Goal: Check status: Check status

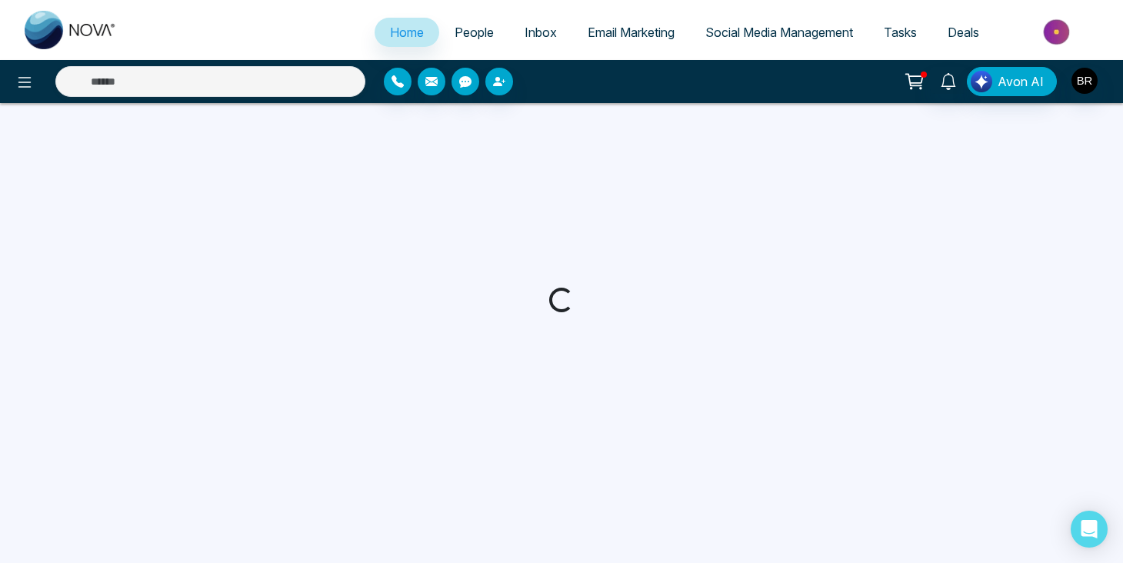
select select "*"
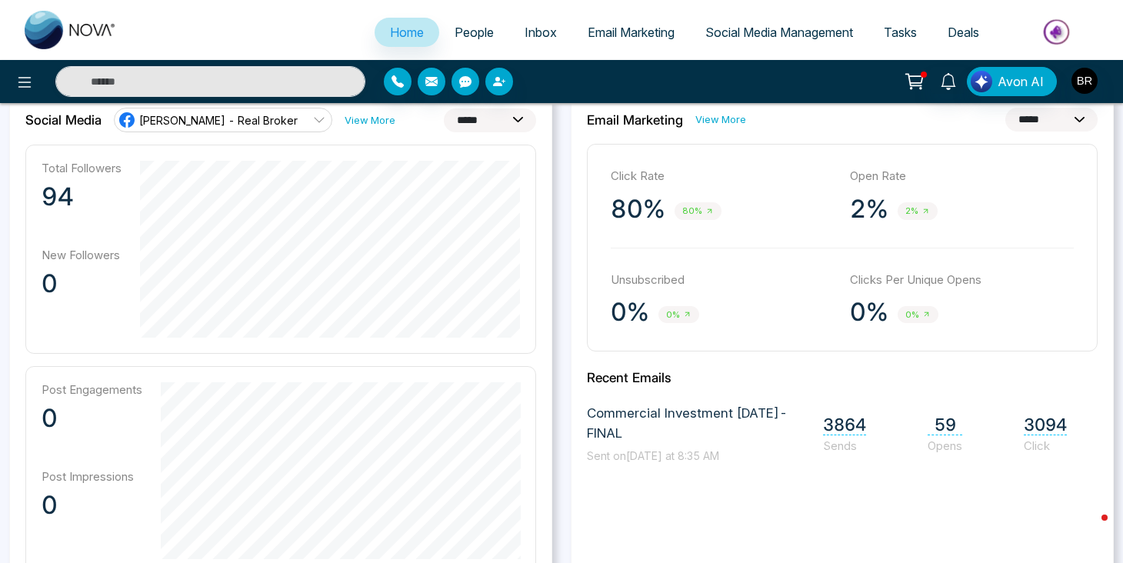
scroll to position [433, 0]
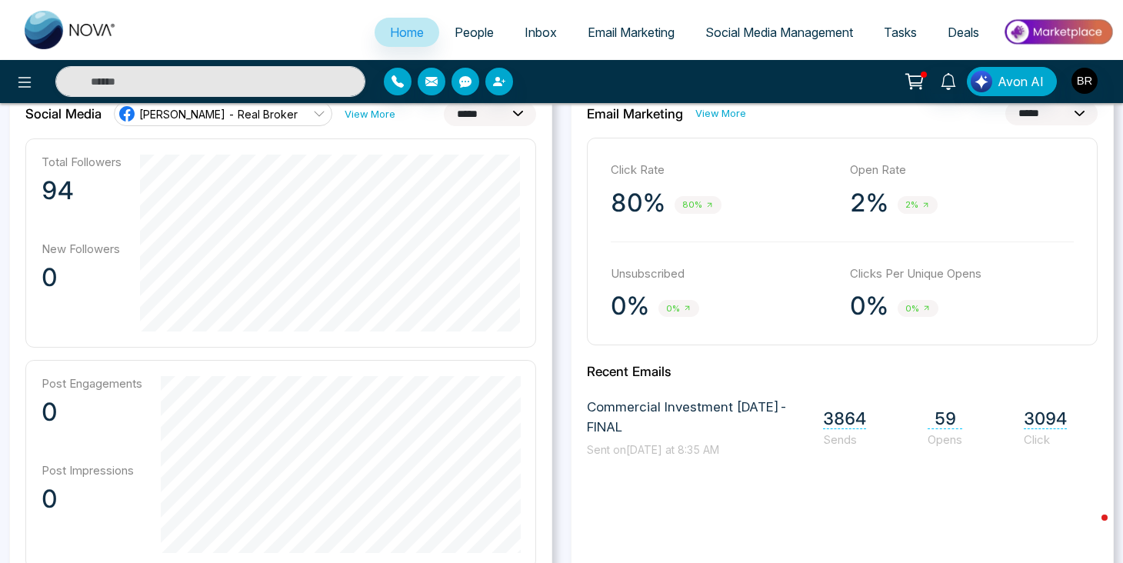
click at [942, 415] on span "59" at bounding box center [944, 418] width 35 height 21
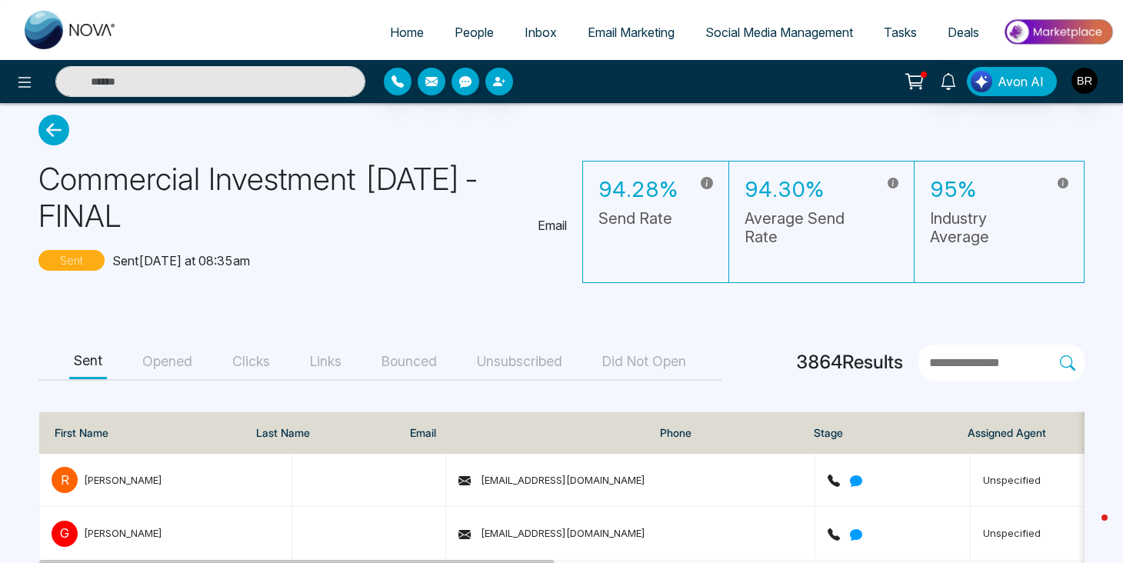
scroll to position [5, 0]
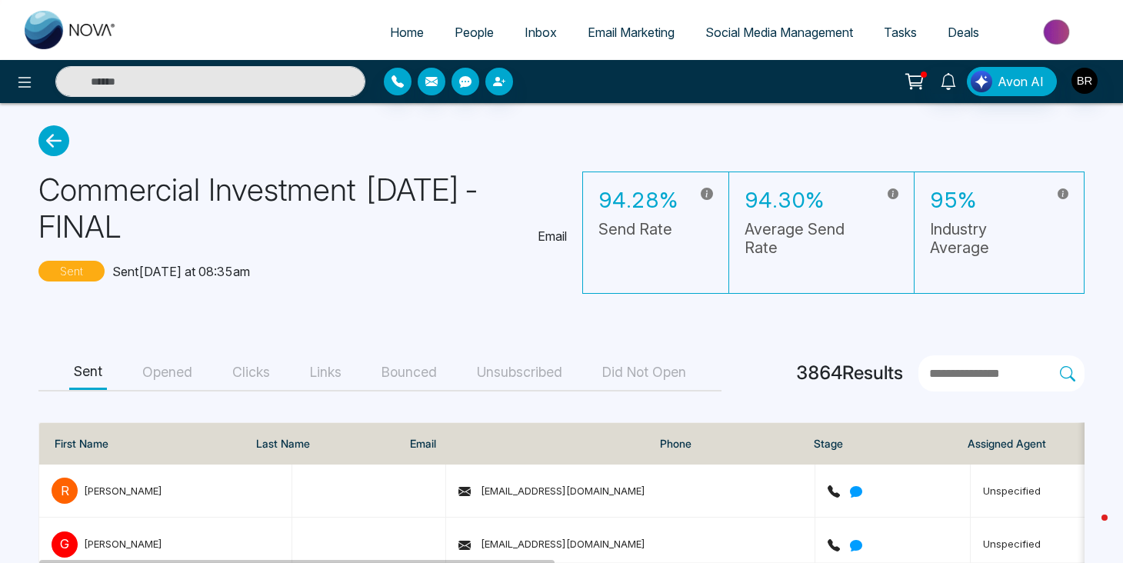
click at [405, 370] on button "Bounced" at bounding box center [409, 372] width 65 height 35
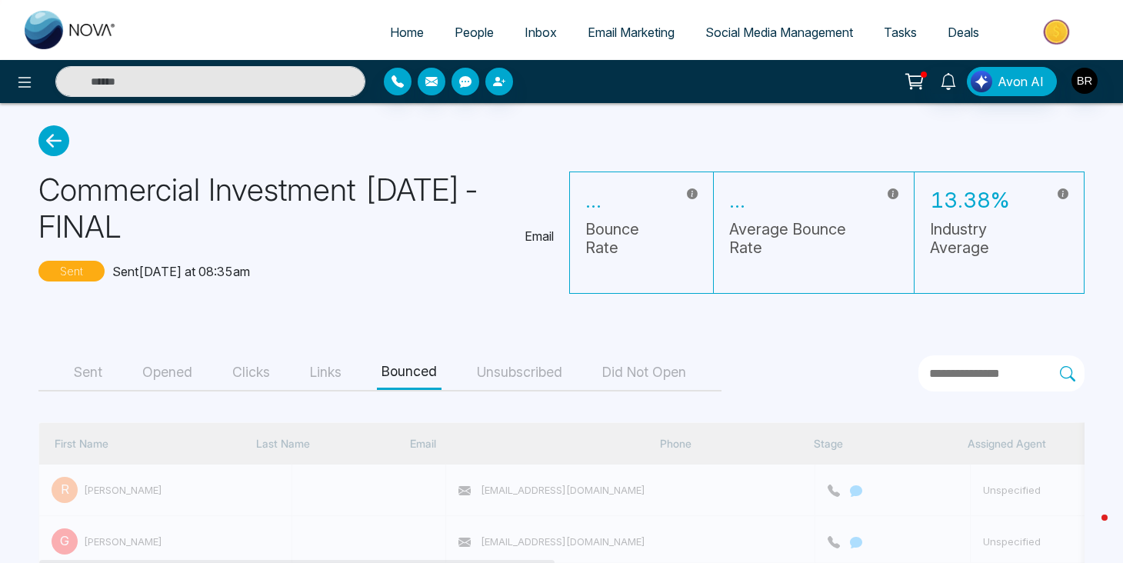
click at [538, 375] on button "Unsubscribed" at bounding box center [519, 372] width 95 height 35
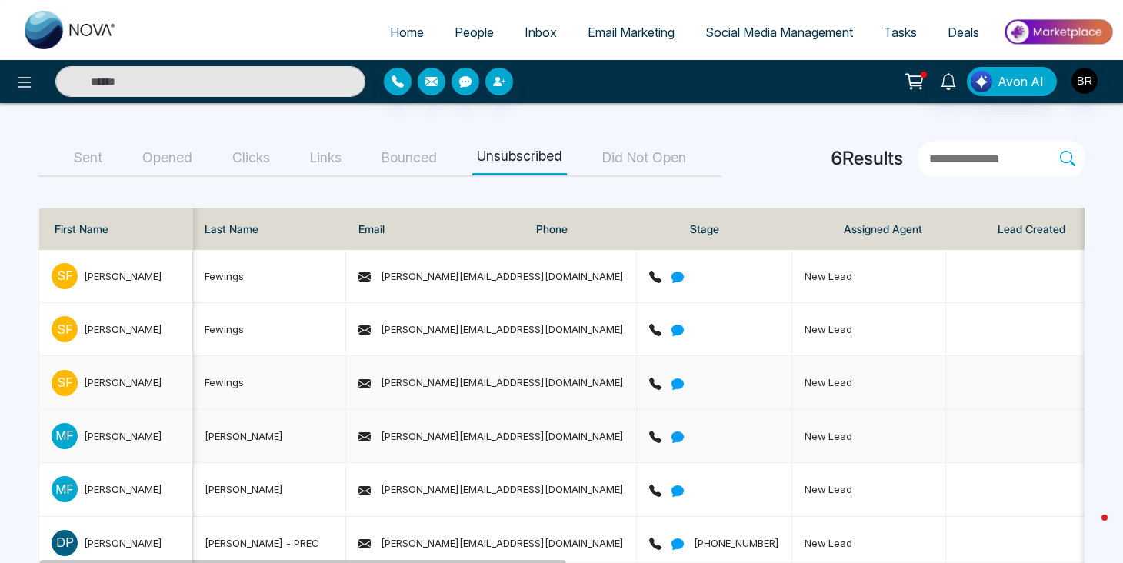
scroll to position [182, 0]
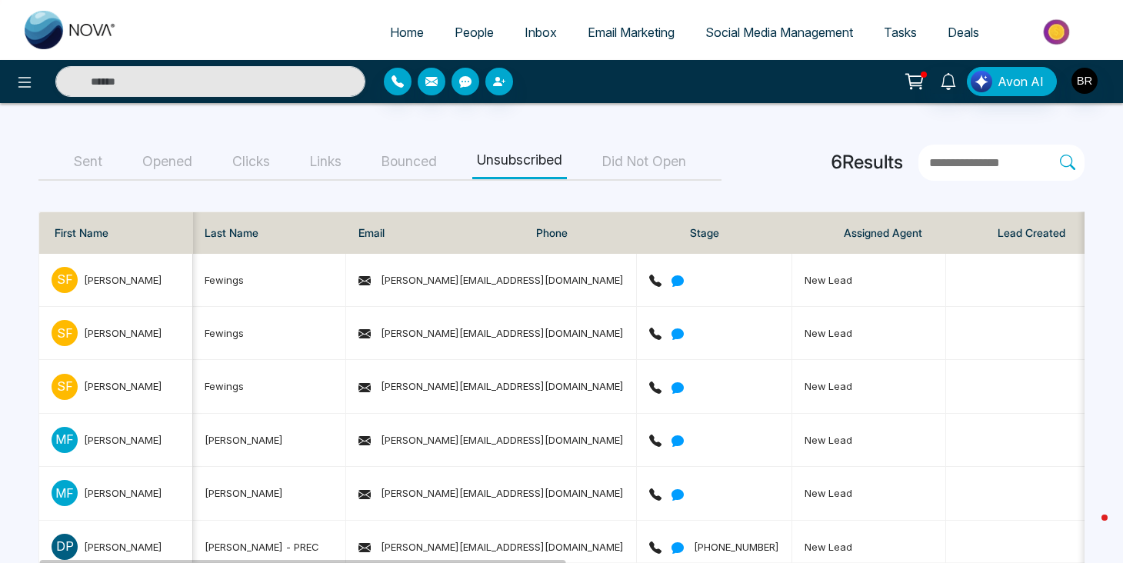
click at [415, 179] on button "Bounced" at bounding box center [409, 162] width 65 height 35
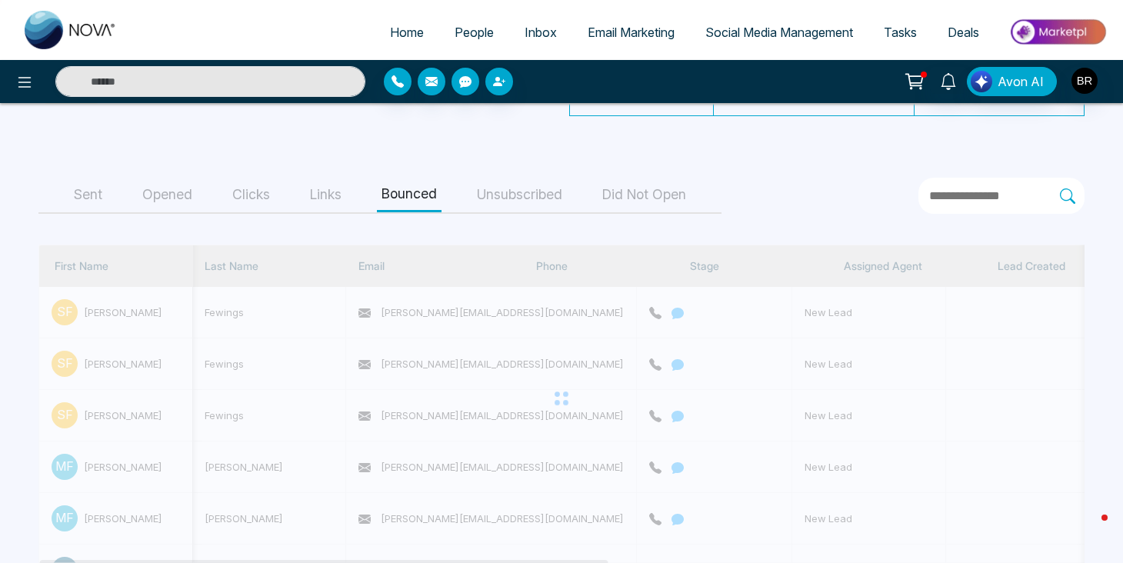
click at [328, 201] on button "Links" at bounding box center [325, 195] width 41 height 35
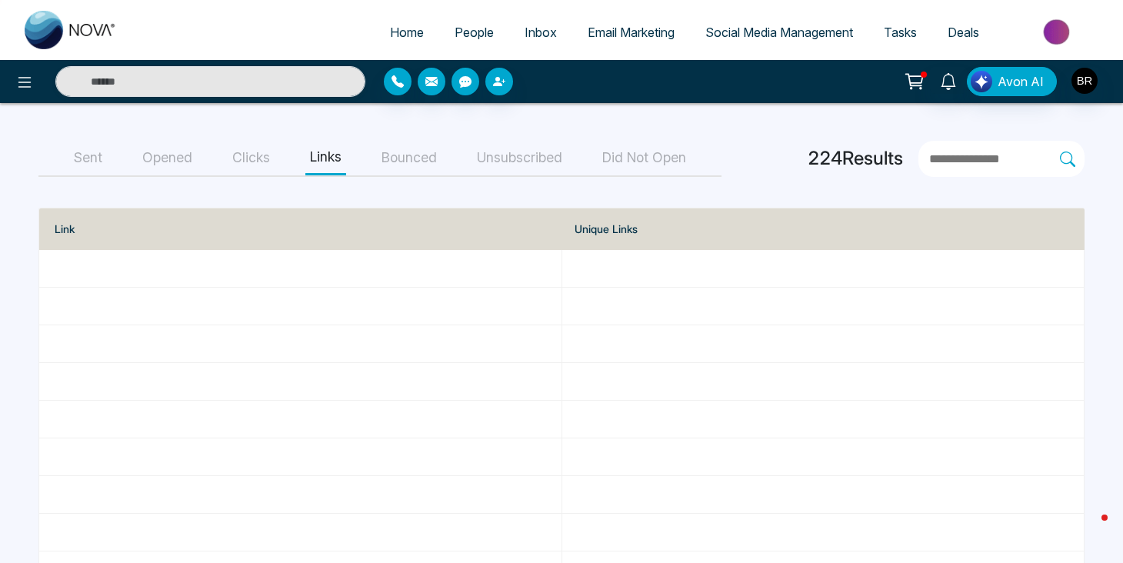
click at [100, 155] on button "Sent" at bounding box center [88, 158] width 38 height 35
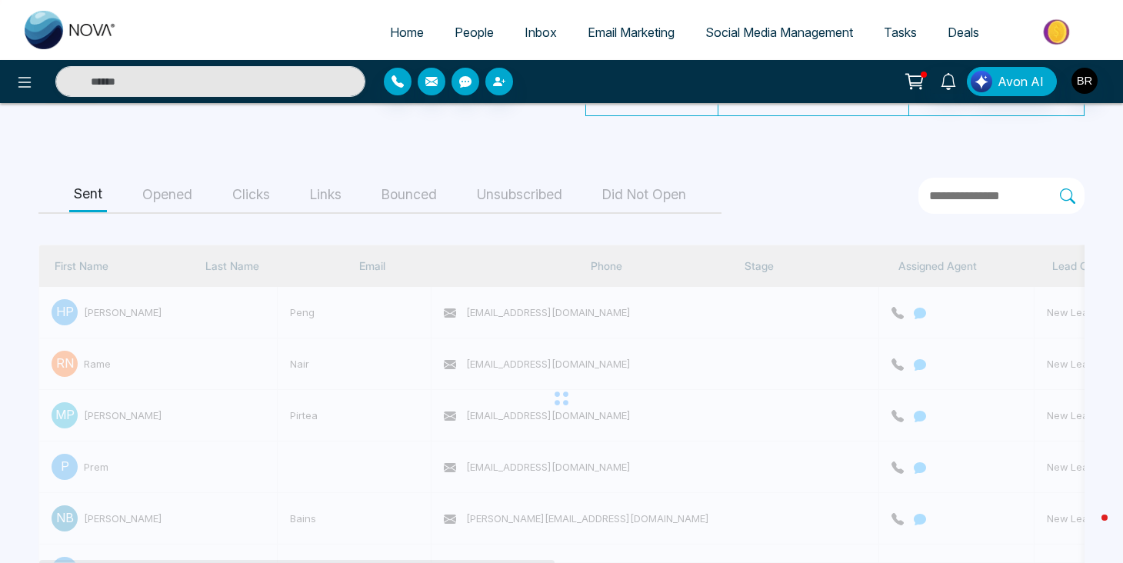
click at [191, 196] on button "Opened" at bounding box center [167, 195] width 59 height 35
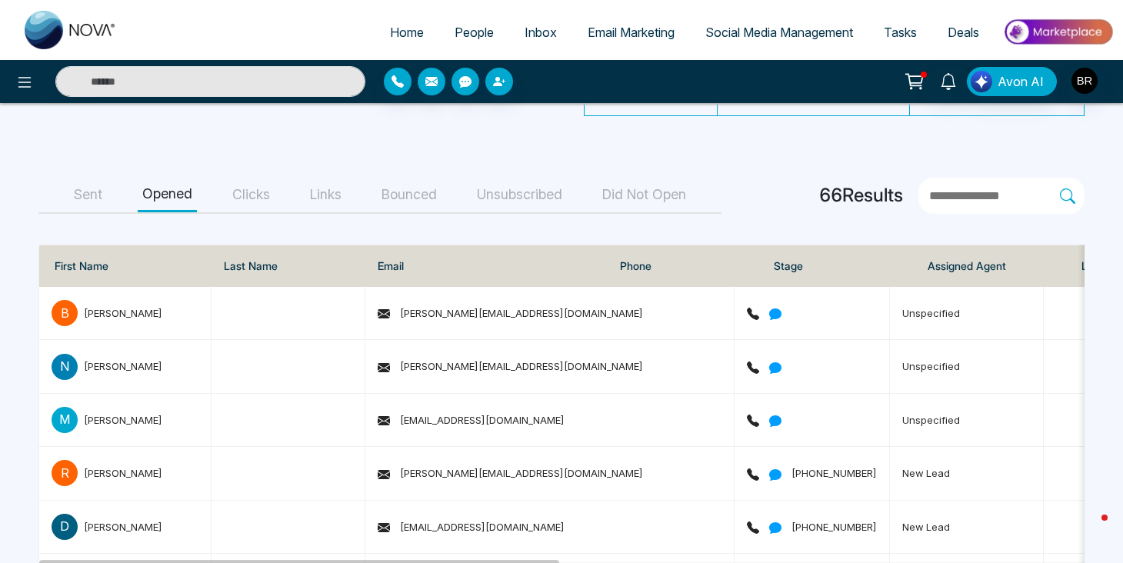
click at [255, 195] on button "Clicks" at bounding box center [251, 195] width 47 height 35
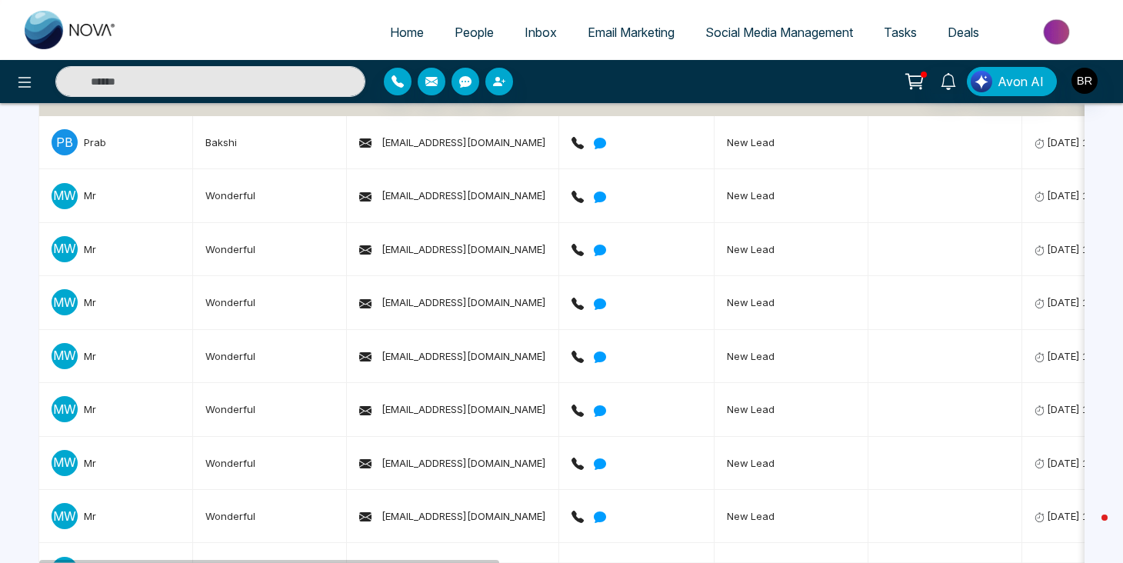
scroll to position [0, 0]
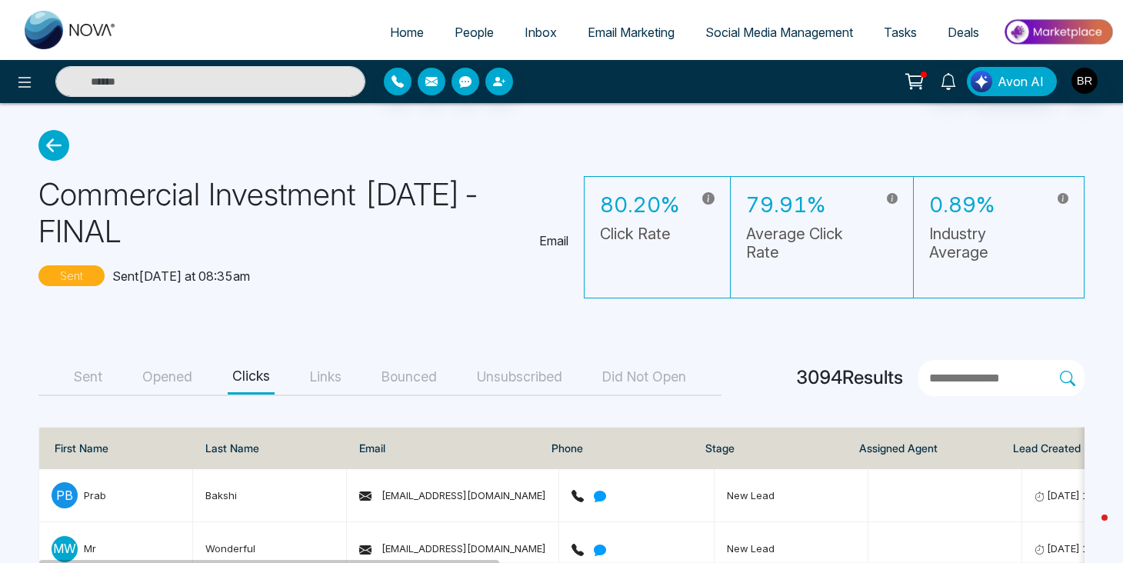
click at [105, 377] on button "Sent" at bounding box center [88, 377] width 38 height 35
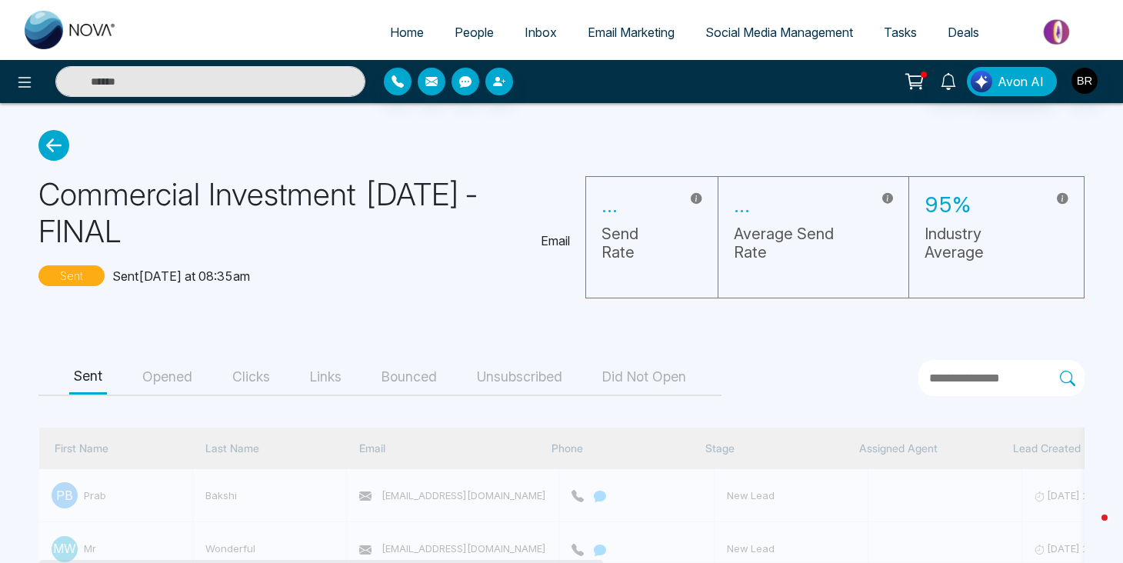
click at [163, 377] on button "Opened" at bounding box center [167, 377] width 59 height 35
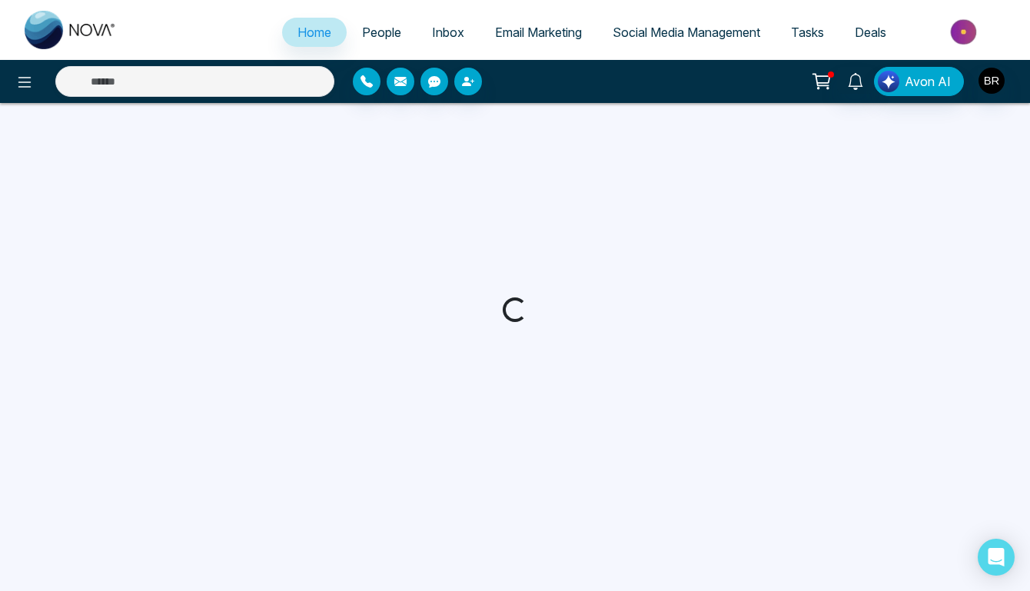
select select "*"
